Goal: Transaction & Acquisition: Book appointment/travel/reservation

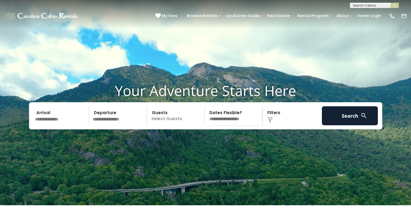
scroll to position [0, 0]
click at [361, 4] on input "text" at bounding box center [374, 6] width 48 height 5
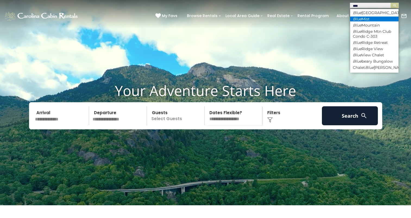
type input "****"
click at [364, 18] on li "Blue Mist" at bounding box center [374, 19] width 48 height 5
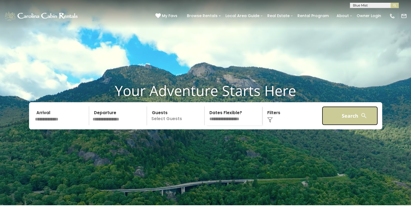
click at [352, 122] on button "Search" at bounding box center [350, 116] width 56 height 19
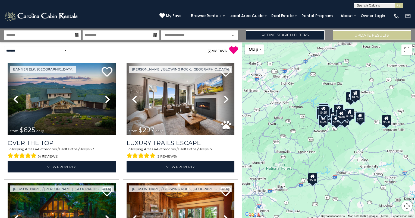
scroll to position [0, 0]
click at [360, 4] on input "text" at bounding box center [378, 6] width 48 height 5
type input "*********"
click at [365, 14] on em "Blue Mist" at bounding box center [366, 12] width 18 height 5
click at [397, 7] on img "submit" at bounding box center [399, 6] width 4 height 4
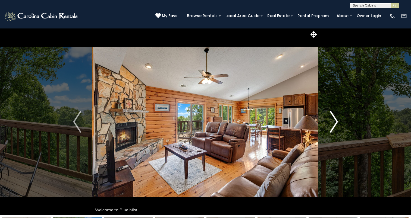
click at [335, 122] on img "Next" at bounding box center [334, 122] width 8 height 22
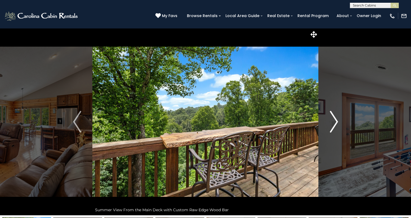
click at [335, 122] on img "Next" at bounding box center [334, 122] width 8 height 22
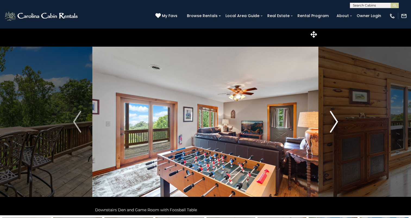
click at [335, 122] on img "Next" at bounding box center [334, 122] width 8 height 22
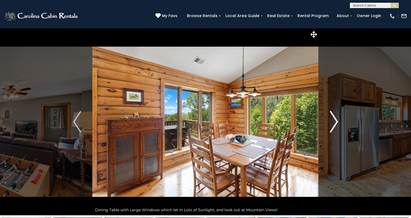
click at [335, 122] on img "Next" at bounding box center [334, 122] width 8 height 22
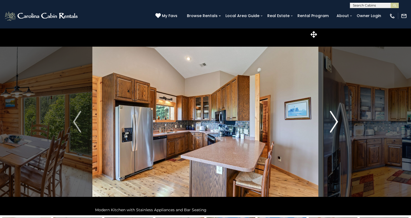
click at [335, 122] on img "Next" at bounding box center [334, 122] width 8 height 22
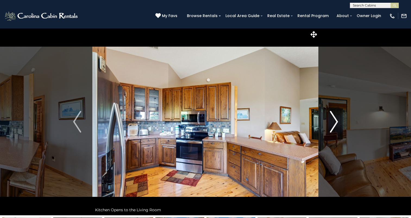
click at [335, 122] on img "Next" at bounding box center [334, 122] width 8 height 22
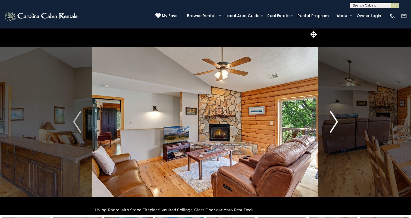
click at [335, 122] on img "Next" at bounding box center [334, 122] width 8 height 22
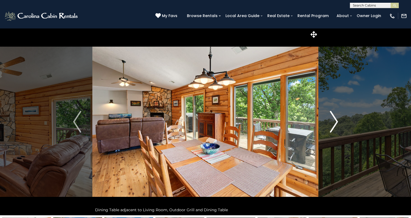
click at [335, 122] on img "Next" at bounding box center [334, 122] width 8 height 22
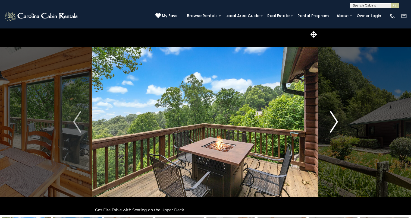
click at [335, 122] on img "Next" at bounding box center [334, 122] width 8 height 22
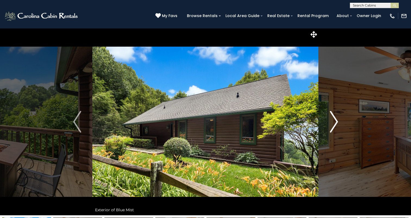
click at [335, 122] on img "Next" at bounding box center [334, 122] width 8 height 22
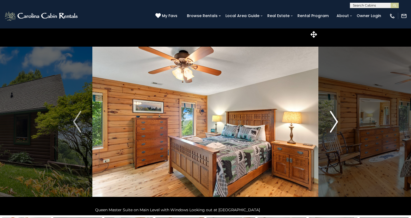
click at [335, 122] on img "Next" at bounding box center [334, 122] width 8 height 22
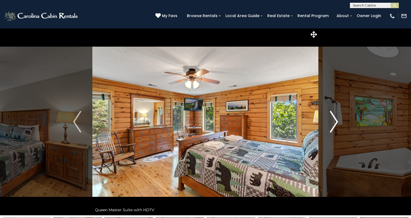
click at [335, 122] on img "Next" at bounding box center [334, 122] width 8 height 22
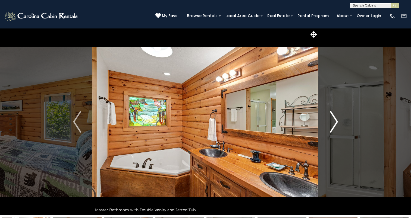
click at [335, 122] on img "Next" at bounding box center [334, 122] width 8 height 22
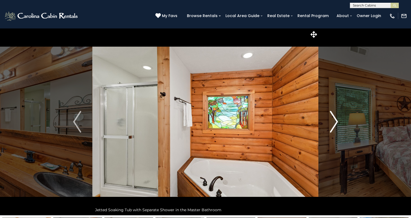
click at [335, 122] on img "Next" at bounding box center [334, 122] width 8 height 22
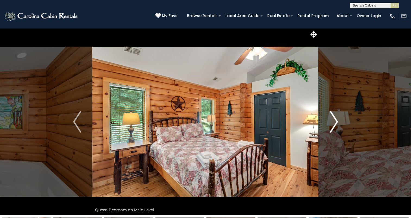
click at [335, 122] on img "Next" at bounding box center [334, 122] width 8 height 22
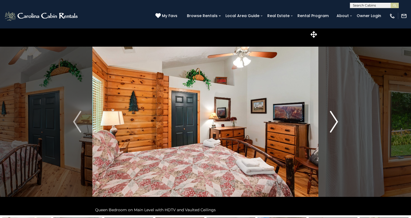
click at [335, 122] on img "Next" at bounding box center [334, 122] width 8 height 22
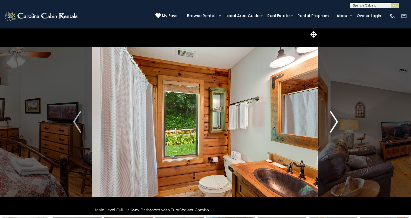
click at [335, 122] on img "Next" at bounding box center [334, 122] width 8 height 22
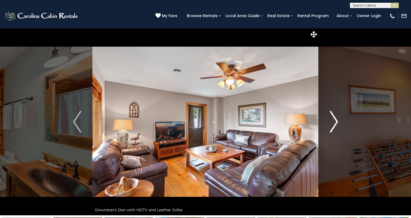
click at [335, 122] on img "Next" at bounding box center [334, 122] width 8 height 22
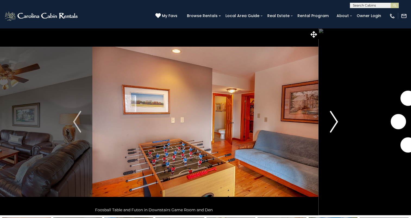
click at [335, 122] on img "Next" at bounding box center [334, 122] width 8 height 22
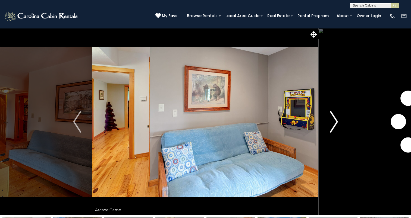
click at [335, 122] on img "Next" at bounding box center [334, 122] width 8 height 22
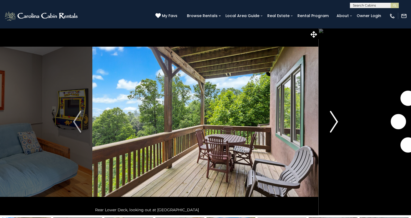
click at [335, 122] on img "Next" at bounding box center [334, 122] width 8 height 22
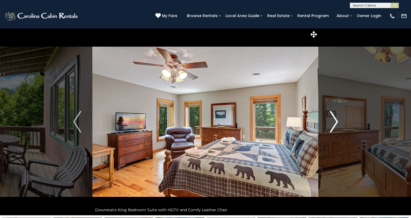
click at [335, 122] on img "Next" at bounding box center [334, 122] width 8 height 22
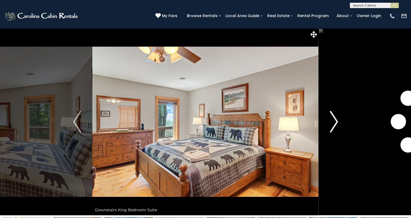
click at [335, 122] on img "Next" at bounding box center [334, 122] width 8 height 22
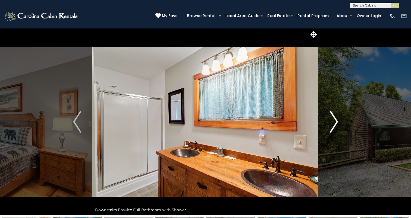
click at [335, 122] on img "Next" at bounding box center [334, 122] width 8 height 22
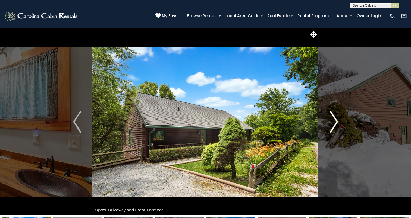
click at [335, 122] on img "Next" at bounding box center [334, 122] width 8 height 22
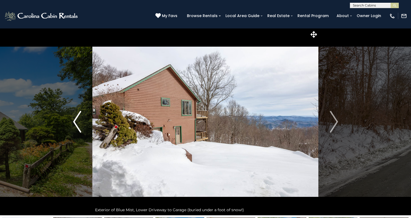
click at [75, 125] on img "Previous" at bounding box center [77, 122] width 8 height 22
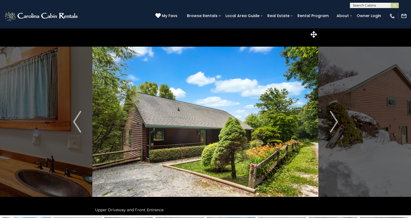
scroll to position [0, 0]
click at [356, 6] on input "text" at bounding box center [374, 6] width 48 height 5
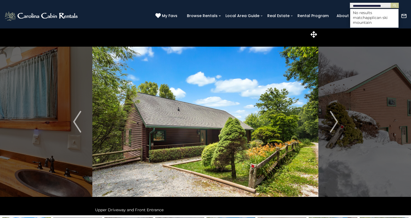
click at [354, 5] on input "**********" at bounding box center [374, 6] width 48 height 5
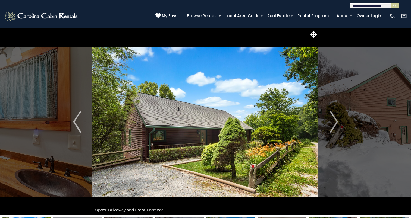
scroll to position [0, 0]
drag, startPoint x: 353, startPoint y: 4, endPoint x: 412, endPoint y: 4, distance: 59.0
type input "**********"
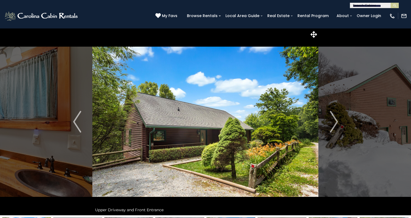
drag, startPoint x: 353, startPoint y: 6, endPoint x: 383, endPoint y: 9, distance: 30.6
click at [383, 9] on header "**********" at bounding box center [205, 14] width 411 height 29
click at [392, 7] on button "submit" at bounding box center [395, 5] width 8 height 5
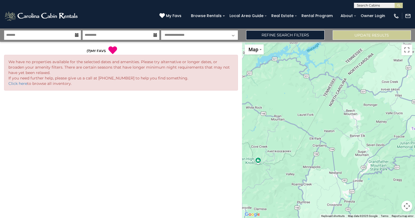
scroll to position [0, 0]
click at [362, 6] on input "text" at bounding box center [378, 6] width 48 height 5
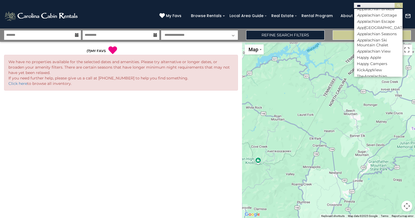
scroll to position [10, 0]
type input "***"
click at [367, 47] on li "App alachian Ski Mountain Chalet" at bounding box center [378, 42] width 48 height 10
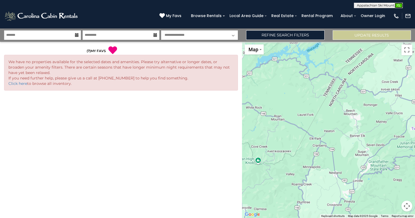
click at [399, 6] on img "submit" at bounding box center [399, 6] width 4 height 4
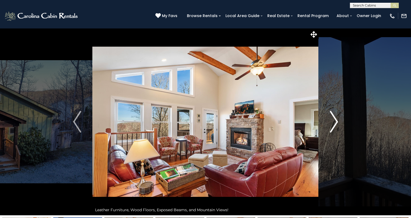
click at [329, 126] on button "Next" at bounding box center [334, 121] width 30 height 187
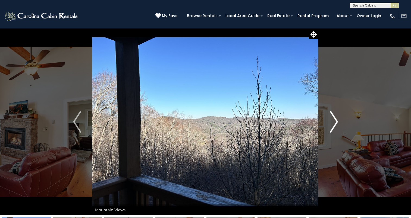
click at [329, 126] on button "Next" at bounding box center [334, 121] width 30 height 187
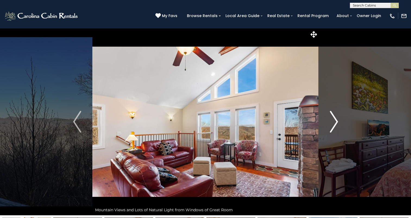
click at [329, 126] on button "Next" at bounding box center [334, 121] width 30 height 187
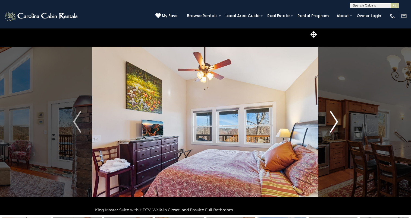
click at [329, 126] on button "Next" at bounding box center [334, 121] width 30 height 187
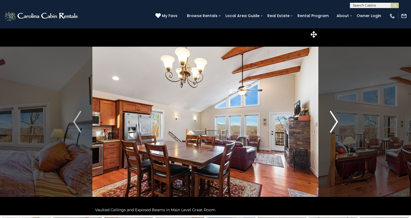
click at [329, 126] on button "Next" at bounding box center [334, 121] width 30 height 187
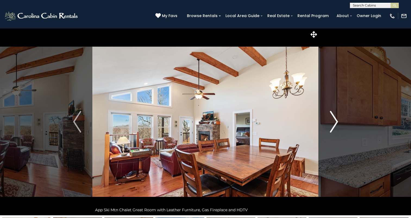
click at [329, 126] on button "Next" at bounding box center [334, 121] width 30 height 187
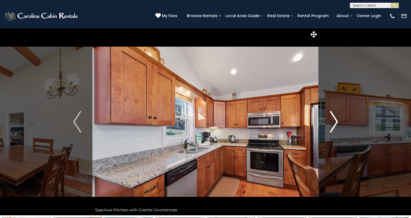
click at [329, 126] on button "Next" at bounding box center [334, 121] width 30 height 187
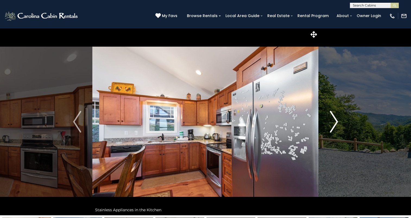
click at [329, 126] on button "Next" at bounding box center [334, 121] width 30 height 187
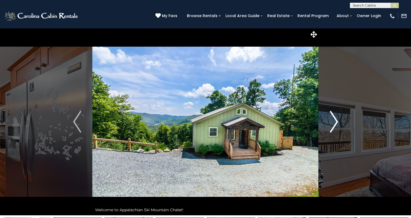
click at [329, 126] on button "Next" at bounding box center [334, 121] width 30 height 187
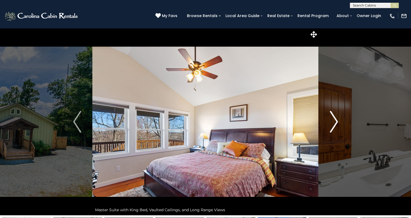
click at [329, 126] on button "Next" at bounding box center [334, 121] width 30 height 187
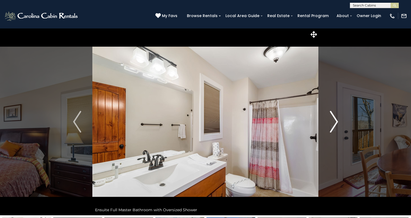
click at [329, 126] on button "Next" at bounding box center [334, 121] width 30 height 187
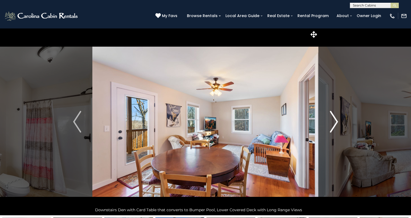
click at [329, 126] on button "Next" at bounding box center [334, 121] width 30 height 187
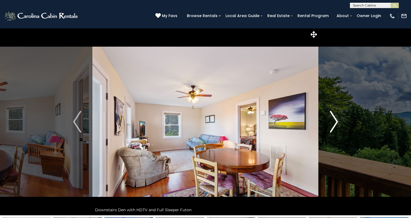
click at [329, 126] on button "Next" at bounding box center [334, 121] width 30 height 187
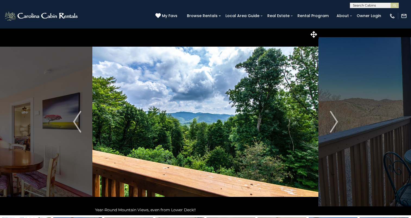
scroll to position [0, 0]
click at [357, 6] on input "text" at bounding box center [374, 6] width 48 height 5
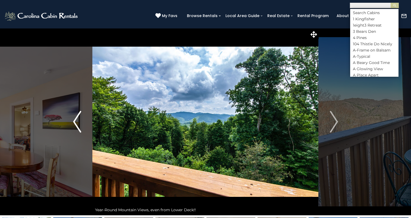
click at [81, 123] on img "Previous" at bounding box center [77, 122] width 8 height 22
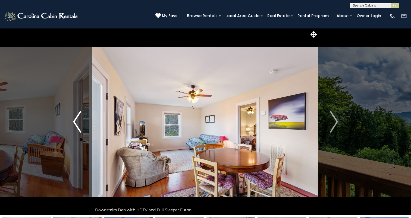
click at [81, 123] on img "Previous" at bounding box center [77, 122] width 8 height 22
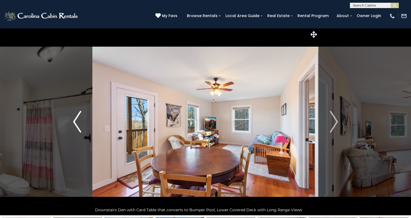
click at [81, 123] on img "Previous" at bounding box center [77, 122] width 8 height 22
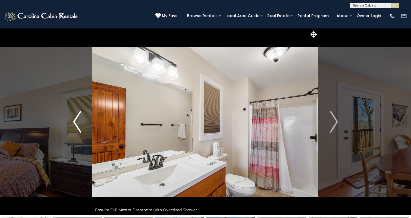
click at [81, 123] on img "Previous" at bounding box center [77, 122] width 8 height 22
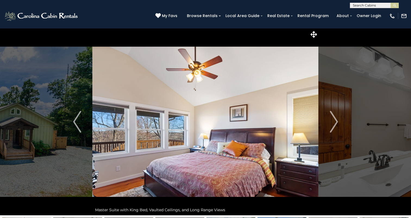
click at [352, 6] on input "text" at bounding box center [374, 6] width 48 height 5
type input "*******"
click at [354, 12] on em "Blue Mi" at bounding box center [360, 12] width 14 height 5
click at [393, 6] on img "submit" at bounding box center [395, 6] width 4 height 4
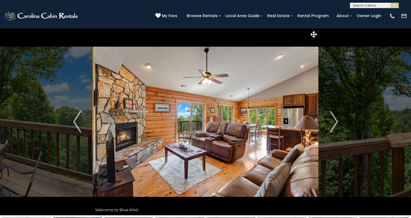
scroll to position [0, 0]
click at [362, 7] on input "text" at bounding box center [374, 6] width 48 height 5
type input "**********"
click at [359, 11] on em "Top Of The Rock" at bounding box center [368, 12] width 31 height 5
click at [394, 7] on img "submit" at bounding box center [395, 6] width 4 height 4
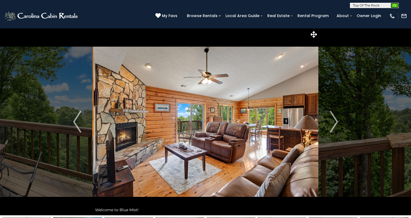
click at [393, 5] on img "submit" at bounding box center [395, 6] width 4 height 4
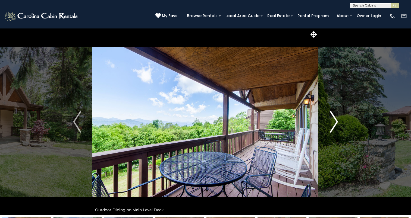
click at [334, 129] on img "Next" at bounding box center [334, 122] width 8 height 22
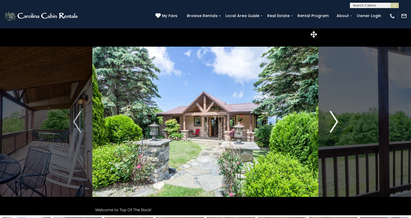
click at [334, 129] on img "Next" at bounding box center [334, 122] width 8 height 22
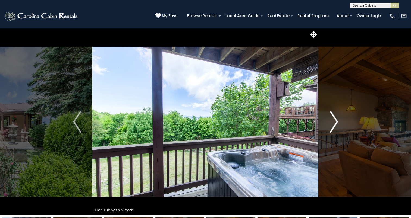
click at [334, 129] on img "Next" at bounding box center [334, 122] width 8 height 22
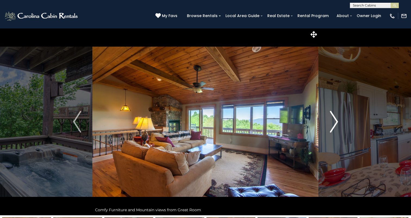
click at [334, 129] on img "Next" at bounding box center [334, 122] width 8 height 22
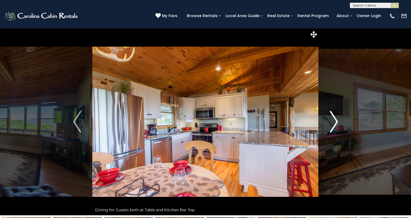
click at [334, 129] on img "Next" at bounding box center [334, 122] width 8 height 22
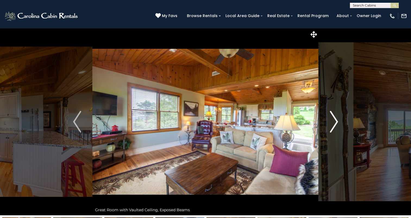
click at [334, 129] on img "Next" at bounding box center [334, 122] width 8 height 22
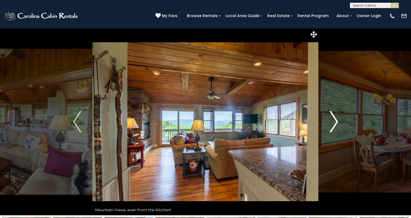
click at [334, 129] on img "Next" at bounding box center [334, 122] width 8 height 22
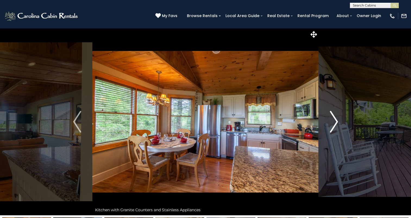
click at [334, 129] on img "Next" at bounding box center [334, 122] width 8 height 22
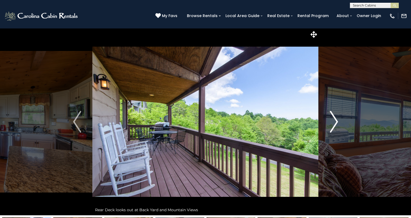
click at [334, 129] on img "Next" at bounding box center [334, 122] width 8 height 22
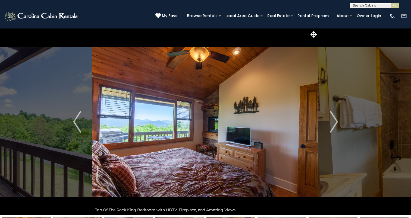
click at [359, 8] on input "text" at bounding box center [374, 6] width 48 height 5
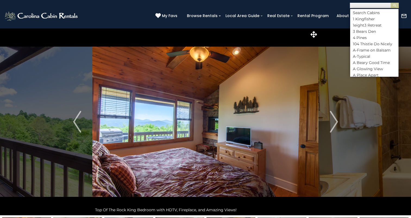
scroll to position [0, 0]
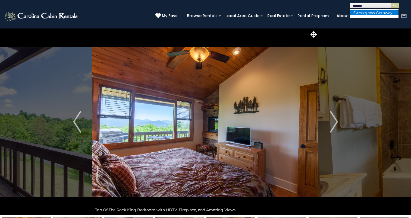
type input "*******"
click at [354, 12] on em "Sweetgr" at bounding box center [361, 12] width 16 height 5
click at [393, 7] on img "submit" at bounding box center [395, 6] width 4 height 4
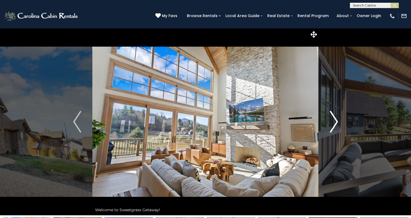
click at [330, 122] on img "Next" at bounding box center [334, 122] width 8 height 22
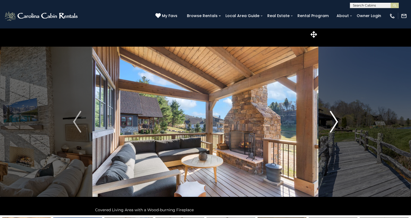
click at [330, 122] on img "Next" at bounding box center [334, 122] width 8 height 22
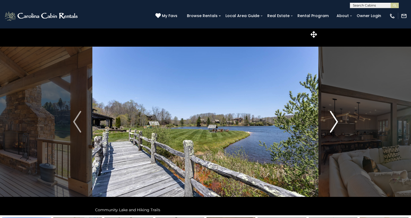
click at [330, 122] on img "Next" at bounding box center [334, 122] width 8 height 22
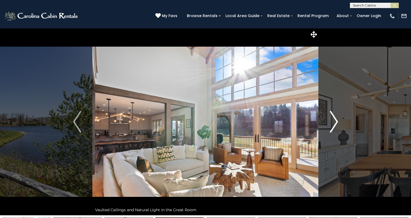
click at [330, 122] on img "Next" at bounding box center [334, 122] width 8 height 22
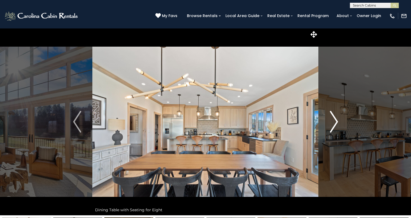
click at [330, 122] on img "Next" at bounding box center [334, 122] width 8 height 22
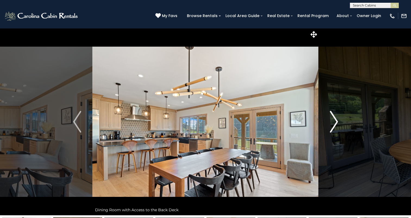
click at [330, 122] on img "Next" at bounding box center [334, 122] width 8 height 22
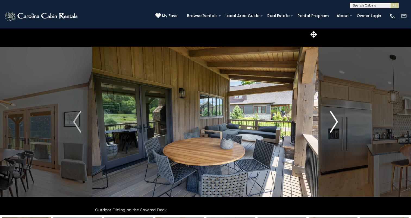
click at [330, 122] on img "Next" at bounding box center [334, 122] width 8 height 22
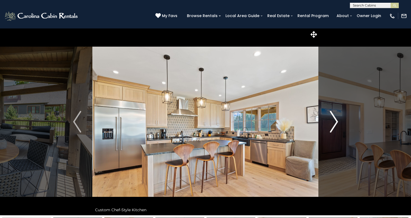
click at [330, 122] on img "Next" at bounding box center [334, 122] width 8 height 22
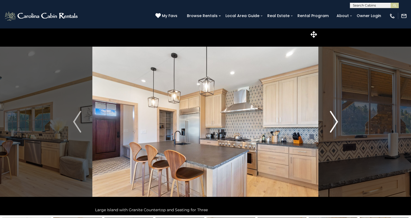
click at [330, 122] on img "Next" at bounding box center [334, 122] width 8 height 22
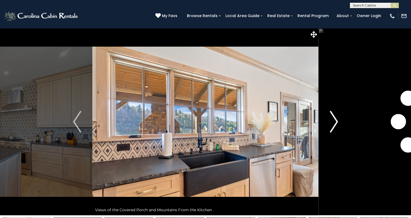
click at [330, 122] on img "Next" at bounding box center [334, 122] width 8 height 22
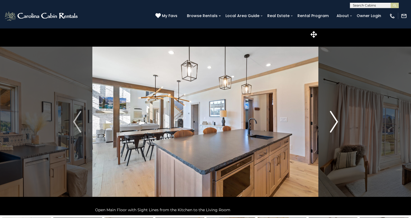
click at [330, 122] on img "Next" at bounding box center [334, 122] width 8 height 22
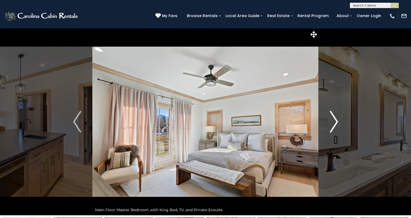
click at [330, 122] on img "Next" at bounding box center [334, 122] width 8 height 22
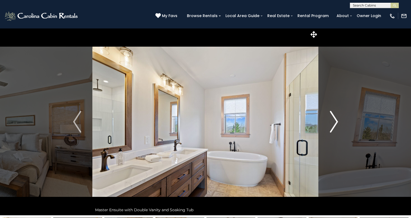
click at [330, 122] on img "Next" at bounding box center [334, 122] width 8 height 22
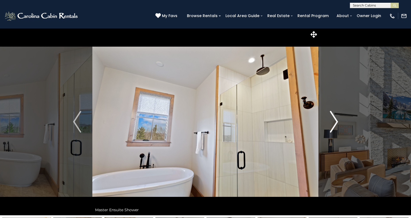
click at [330, 122] on img "Next" at bounding box center [334, 122] width 8 height 22
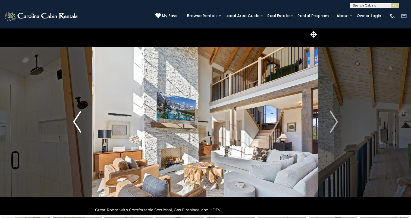
click at [79, 127] on img "Previous" at bounding box center [77, 122] width 8 height 22
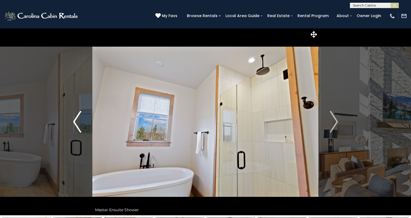
click at [79, 127] on img "Previous" at bounding box center [77, 122] width 8 height 22
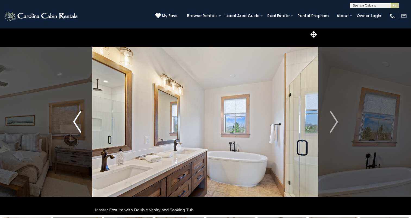
click at [79, 127] on img "Previous" at bounding box center [77, 122] width 8 height 22
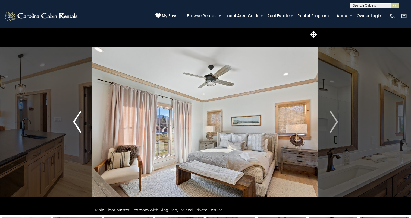
click at [79, 127] on img "Previous" at bounding box center [77, 122] width 8 height 22
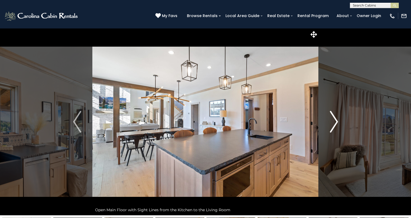
click at [333, 126] on img "Next" at bounding box center [334, 122] width 8 height 22
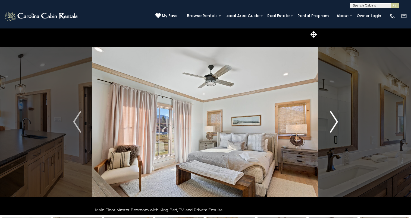
click at [334, 127] on img "Next" at bounding box center [334, 122] width 8 height 22
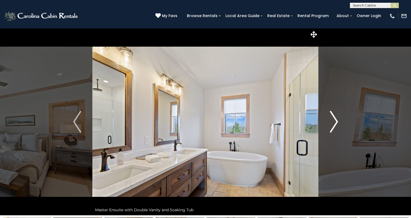
click at [334, 127] on img "Next" at bounding box center [334, 122] width 8 height 22
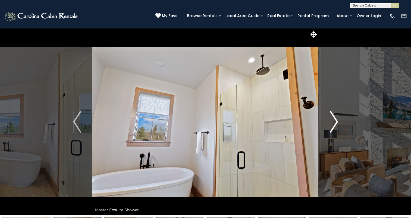
click at [334, 127] on img "Next" at bounding box center [334, 122] width 8 height 22
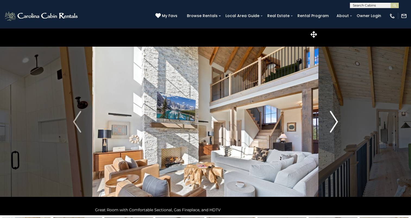
click at [334, 127] on img "Next" at bounding box center [334, 122] width 8 height 22
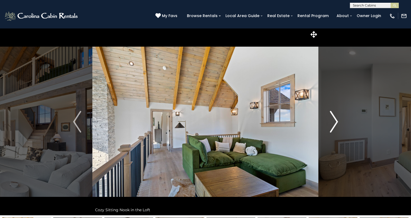
click at [334, 127] on img "Next" at bounding box center [334, 122] width 8 height 22
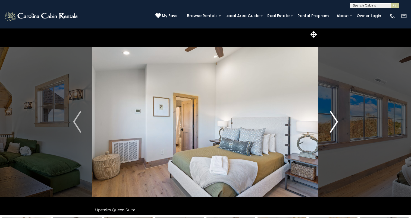
click at [334, 127] on img "Next" at bounding box center [334, 122] width 8 height 22
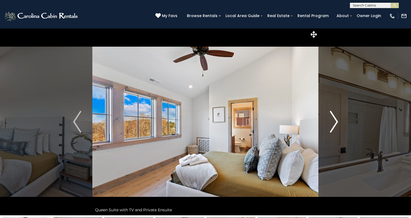
click at [334, 127] on img "Next" at bounding box center [334, 122] width 8 height 22
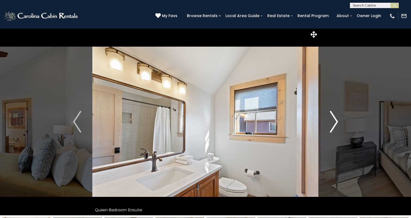
click at [334, 127] on img "Next" at bounding box center [334, 122] width 8 height 22
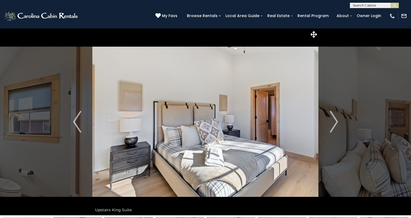
click at [362, 5] on input "text" at bounding box center [374, 6] width 48 height 5
type input "**********"
click at [392, 5] on button "submit" at bounding box center [395, 5] width 8 height 5
click at [366, 7] on input "**********" at bounding box center [374, 6] width 48 height 5
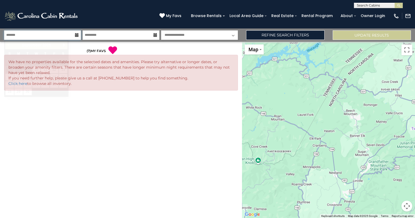
click at [37, 36] on input "text" at bounding box center [42, 35] width 77 height 10
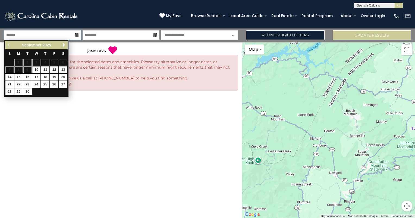
click at [21, 37] on input "text" at bounding box center [42, 35] width 77 height 10
click at [18, 83] on link "22" at bounding box center [18, 84] width 8 height 7
type input "*******"
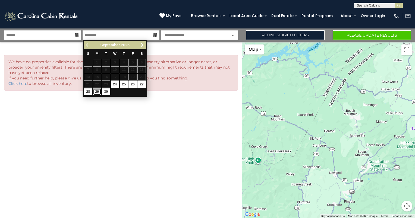
click at [96, 91] on link "29" at bounding box center [97, 92] width 8 height 7
type input "*******"
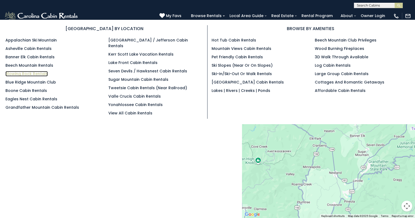
click at [29, 72] on link "Blowing Rock Rentals" at bounding box center [26, 73] width 42 height 5
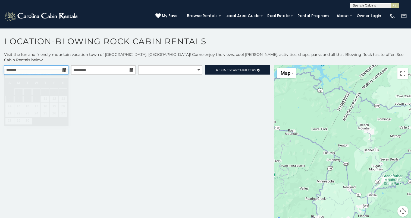
click at [62, 66] on input "text" at bounding box center [36, 69] width 64 height 9
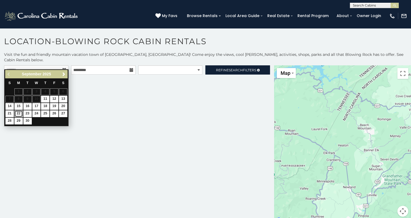
click at [16, 113] on link "22" at bounding box center [18, 114] width 8 height 7
type input "**********"
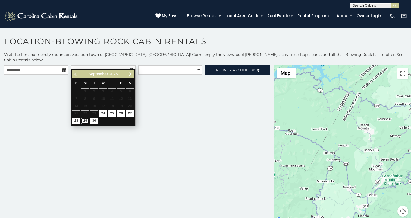
click at [84, 124] on link "29" at bounding box center [85, 121] width 8 height 7
type input "**********"
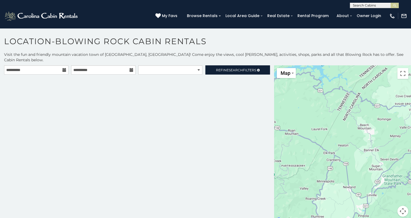
scroll to position [0, 0]
click at [364, 4] on input "text" at bounding box center [374, 6] width 48 height 5
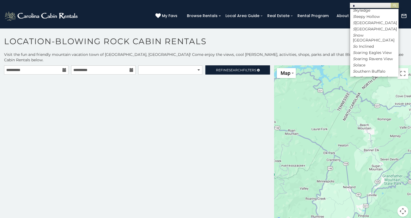
scroll to position [1222, 0]
type input "*"
click at [371, 78] on div at bounding box center [342, 144] width 137 height 158
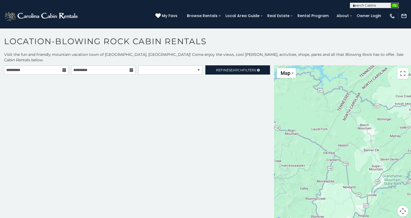
click at [392, 7] on button "submit" at bounding box center [395, 5] width 8 height 5
click at [394, 5] on img "submit" at bounding box center [395, 6] width 4 height 4
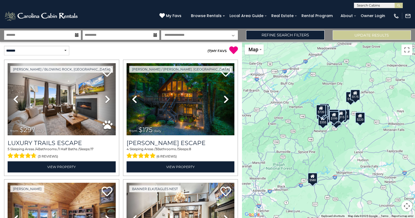
scroll to position [0, 0]
click at [360, 5] on input "text" at bounding box center [378, 6] width 48 height 5
type input "*****"
click at [363, 14] on em "Starr" at bounding box center [362, 12] width 10 height 5
click at [396, 7] on button "submit" at bounding box center [399, 5] width 8 height 5
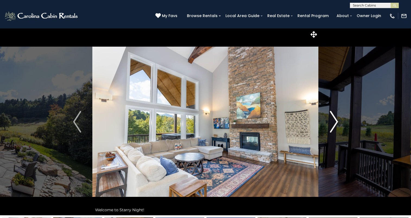
click at [329, 120] on button "Next" at bounding box center [334, 121] width 30 height 187
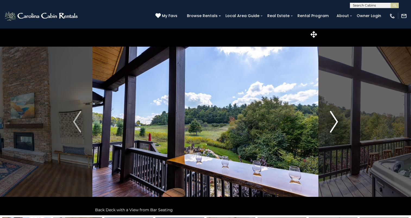
click at [329, 120] on button "Next" at bounding box center [334, 121] width 30 height 187
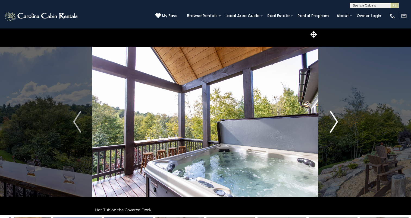
click at [329, 120] on button "Next" at bounding box center [334, 121] width 30 height 187
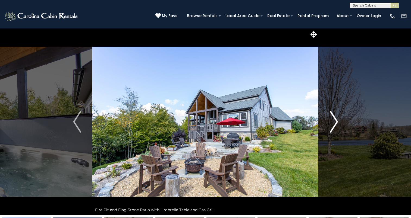
click at [329, 120] on button "Next" at bounding box center [334, 121] width 30 height 187
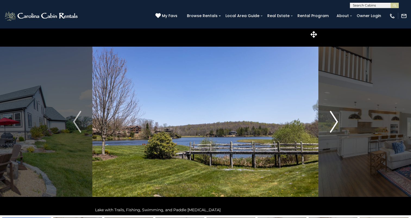
click at [329, 120] on button "Next" at bounding box center [334, 121] width 30 height 187
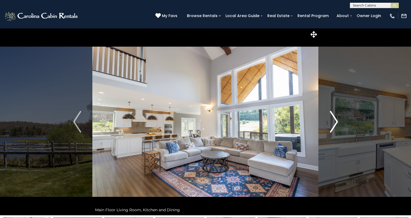
click at [329, 120] on button "Next" at bounding box center [334, 121] width 30 height 187
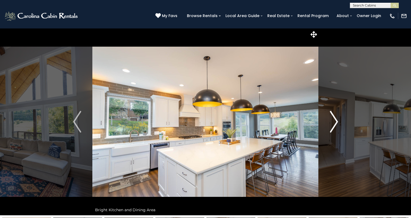
click at [329, 120] on button "Next" at bounding box center [334, 121] width 30 height 187
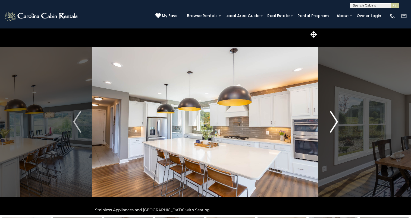
click at [329, 120] on button "Next" at bounding box center [334, 121] width 30 height 187
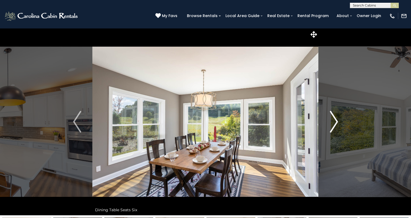
click at [329, 120] on button "Next" at bounding box center [334, 121] width 30 height 187
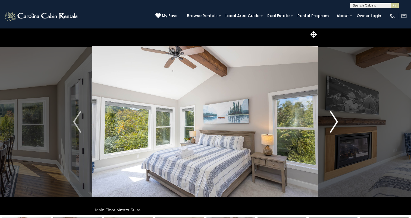
click at [329, 120] on button "Next" at bounding box center [334, 121] width 30 height 187
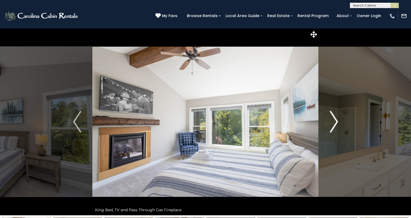
click at [329, 120] on button "Next" at bounding box center [334, 121] width 30 height 187
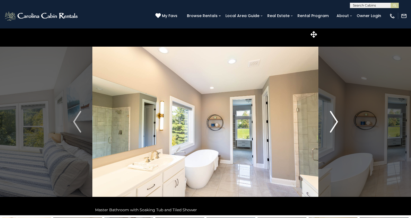
click at [329, 120] on button "Next" at bounding box center [334, 121] width 30 height 187
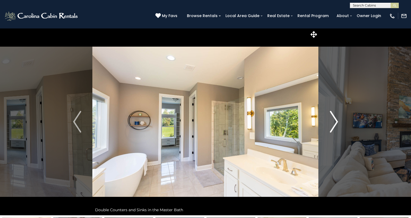
click at [329, 120] on button "Next" at bounding box center [334, 121] width 30 height 187
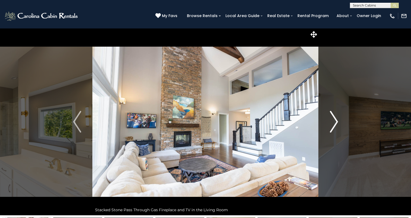
click at [329, 120] on button "Next" at bounding box center [334, 121] width 30 height 187
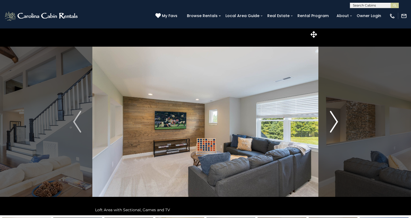
click at [329, 120] on button "Next" at bounding box center [334, 121] width 30 height 187
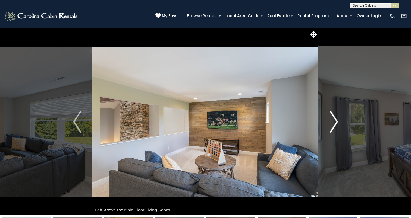
click at [329, 120] on button "Next" at bounding box center [334, 121] width 30 height 187
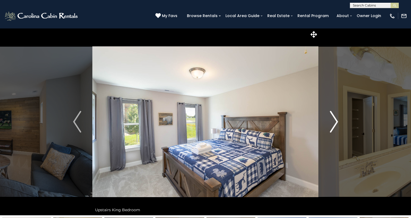
click at [329, 120] on button "Next" at bounding box center [334, 121] width 30 height 187
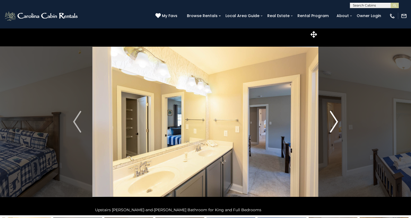
click at [329, 120] on button "Next" at bounding box center [334, 121] width 30 height 187
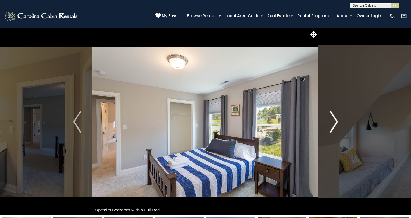
click at [329, 120] on button "Next" at bounding box center [334, 121] width 30 height 187
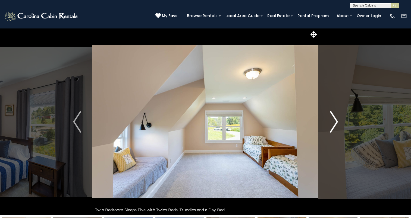
click at [329, 120] on button "Next" at bounding box center [334, 121] width 30 height 187
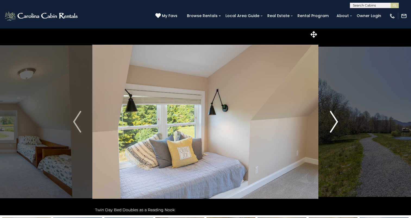
click at [329, 120] on button "Next" at bounding box center [334, 121] width 30 height 187
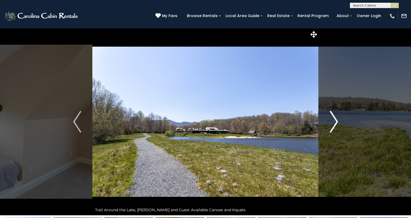
click at [329, 120] on button "Next" at bounding box center [334, 121] width 30 height 187
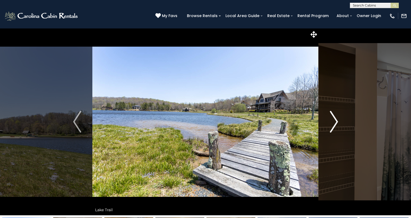
click at [329, 120] on button "Next" at bounding box center [334, 121] width 30 height 187
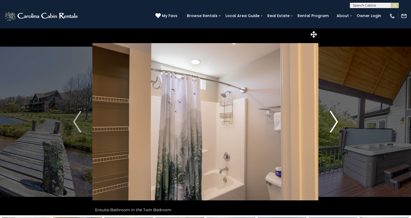
click at [329, 120] on button "Next" at bounding box center [334, 121] width 30 height 187
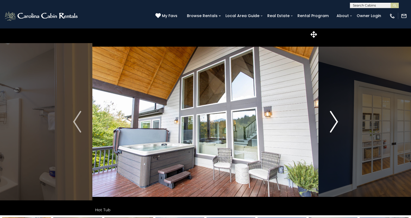
click at [329, 120] on button "Next" at bounding box center [334, 121] width 30 height 187
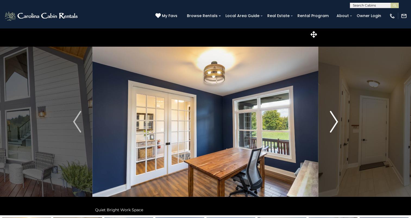
click at [329, 120] on button "Next" at bounding box center [334, 121] width 30 height 187
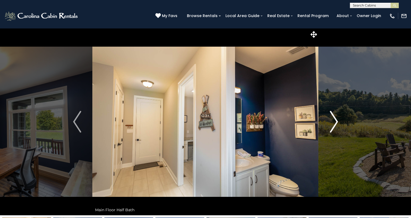
click at [329, 120] on button "Next" at bounding box center [334, 121] width 30 height 187
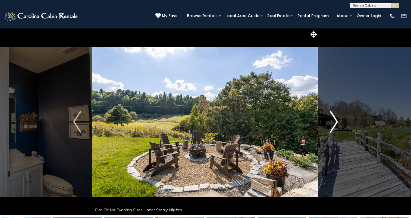
click at [329, 120] on button "Next" at bounding box center [334, 121] width 30 height 187
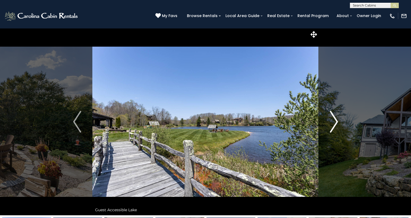
click at [329, 120] on button "Next" at bounding box center [334, 121] width 30 height 187
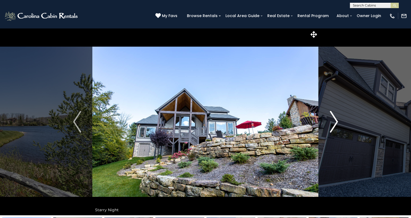
click at [329, 120] on button "Next" at bounding box center [334, 121] width 30 height 187
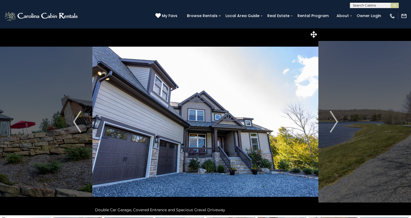
click at [357, 5] on input "text" at bounding box center [374, 6] width 48 height 5
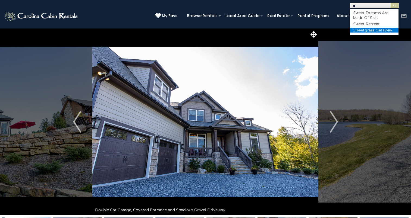
type input "**"
click at [383, 28] on li "Sw eetgrass Getaway" at bounding box center [374, 30] width 48 height 5
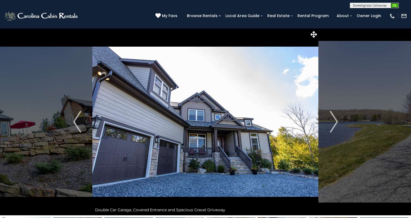
click at [393, 5] on img "submit" at bounding box center [395, 6] width 4 height 4
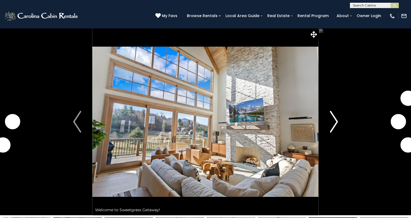
click at [331, 125] on img "Next" at bounding box center [334, 122] width 8 height 22
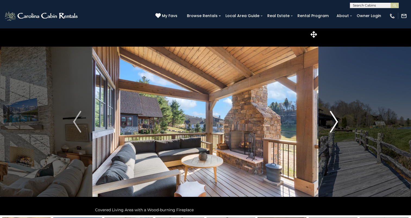
click at [331, 125] on img "Next" at bounding box center [334, 122] width 8 height 22
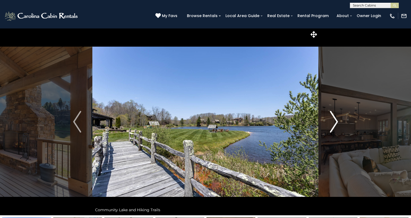
click at [331, 125] on img "Next" at bounding box center [334, 122] width 8 height 22
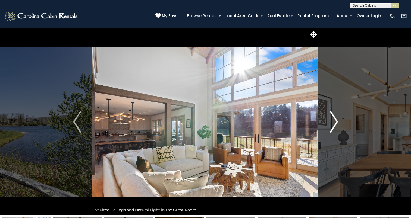
click at [331, 125] on img "Next" at bounding box center [334, 122] width 8 height 22
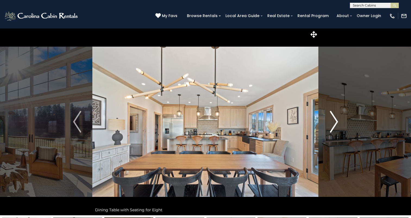
click at [331, 125] on img "Next" at bounding box center [334, 122] width 8 height 22
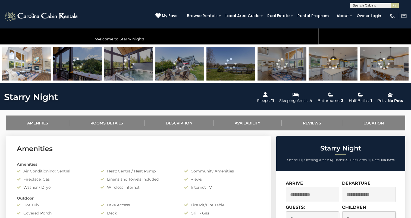
scroll to position [202, 0]
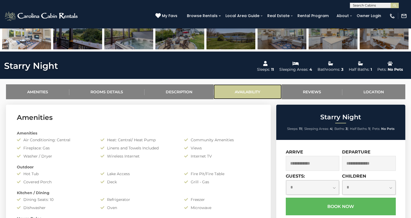
click at [237, 91] on link "Availability" at bounding box center [248, 91] width 68 height 15
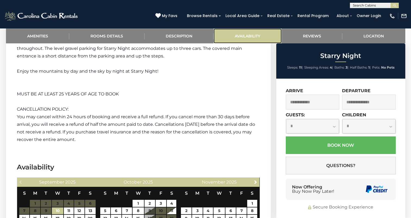
scroll to position [905, 0]
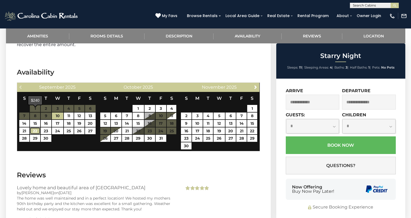
click at [35, 128] on link "22" at bounding box center [35, 131] width 10 height 7
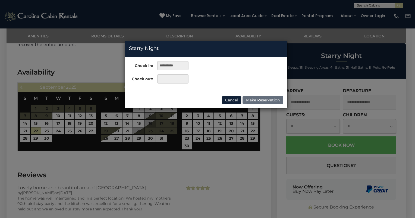
click at [70, 114] on div "**********" at bounding box center [207, 109] width 415 height 218
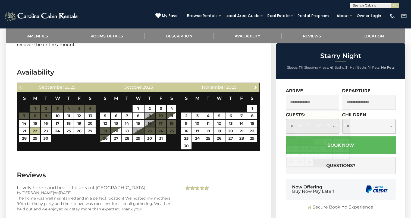
click at [294, 103] on input "text" at bounding box center [313, 102] width 54 height 15
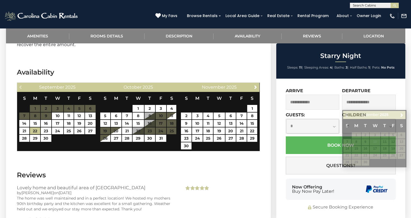
click at [299, 156] on span at bounding box center [300, 156] width 4 height 2
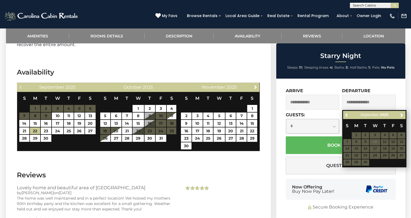
click at [355, 156] on table "S M T W T F S 1 2 3 4 5 6 7 8 9 10 11 12 13 14 15 16 17 18 19 20 21 22 23 24 25…" at bounding box center [374, 142] width 62 height 47
click at [303, 100] on input "text" at bounding box center [313, 102] width 54 height 15
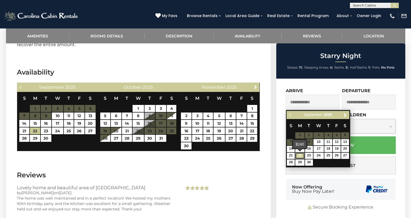
click at [300, 157] on link "22" at bounding box center [299, 156] width 9 height 6
type input "**********"
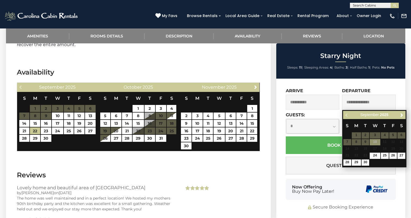
click at [354, 103] on input "text" at bounding box center [369, 102] width 54 height 15
click at [384, 156] on link "25" at bounding box center [385, 156] width 8 height 6
type input "**********"
